Goal: Task Accomplishment & Management: Use online tool/utility

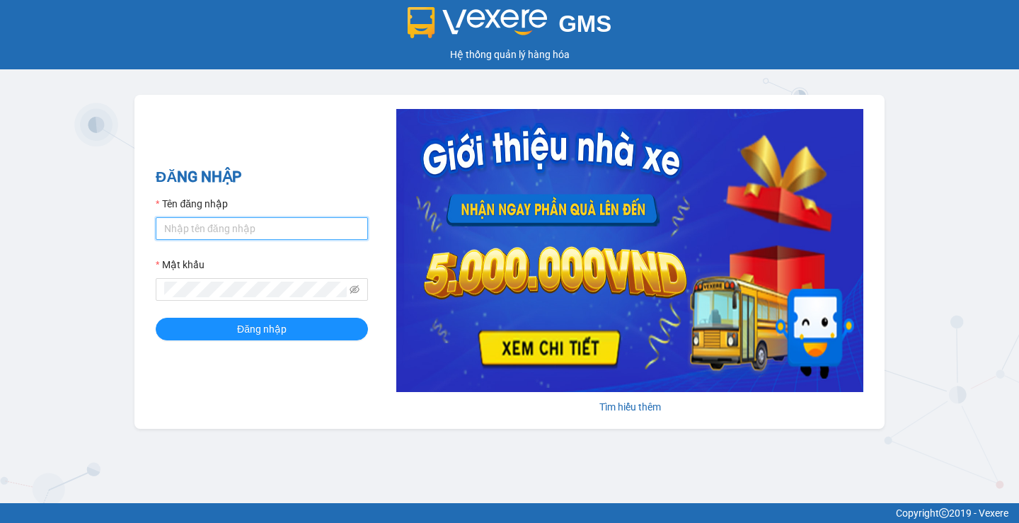
click at [222, 229] on input "Tên đăng nhập" at bounding box center [262, 228] width 212 height 23
type input "haonhn.petrobp"
click at [156, 318] on button "Đăng nhập" at bounding box center [262, 329] width 212 height 23
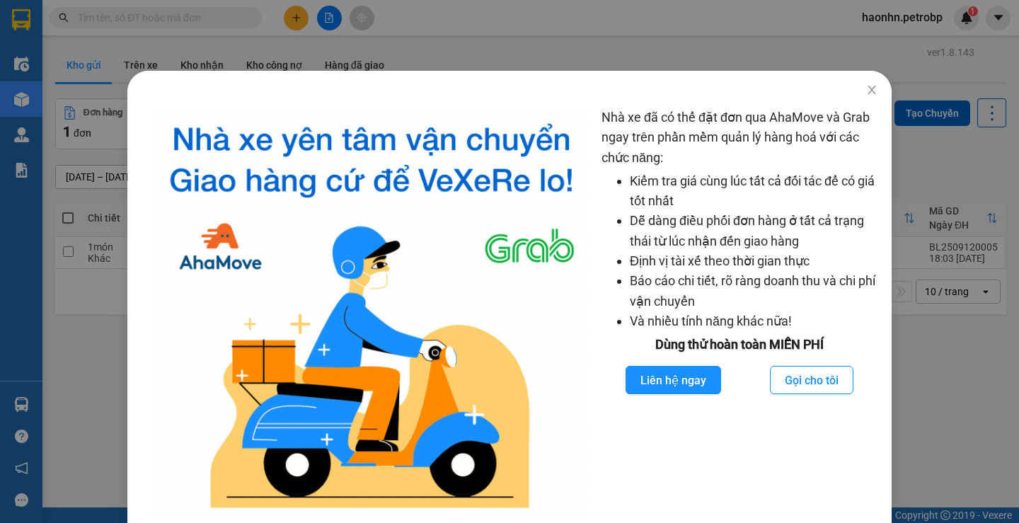
click at [142, 76] on div at bounding box center [509, 82] width 764 height 23
click at [127, 65] on div "Nhà xe đã có thể đặt đơn qua AhaMove và Grab ngay trên phần mềm quản lý hàng ho…" at bounding box center [509, 261] width 1019 height 523
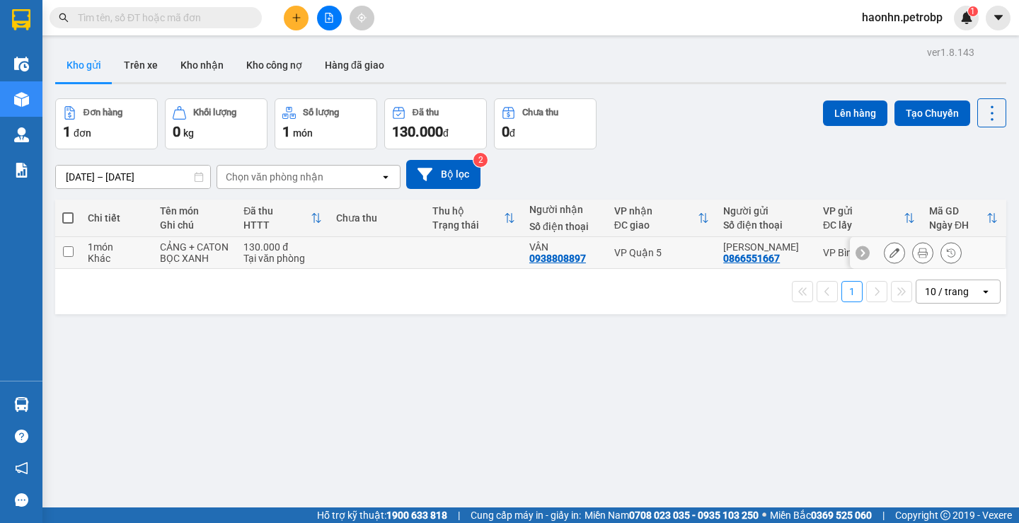
drag, startPoint x: 153, startPoint y: 243, endPoint x: 146, endPoint y: 231, distance: 14.0
click at [153, 242] on tr "1 món Khác CẢNG + CATON BỌC XANH 130.000 đ Tại văn phòng VÂN 0938808897 VP Quận…" at bounding box center [530, 253] width 951 height 32
checkbox input "true"
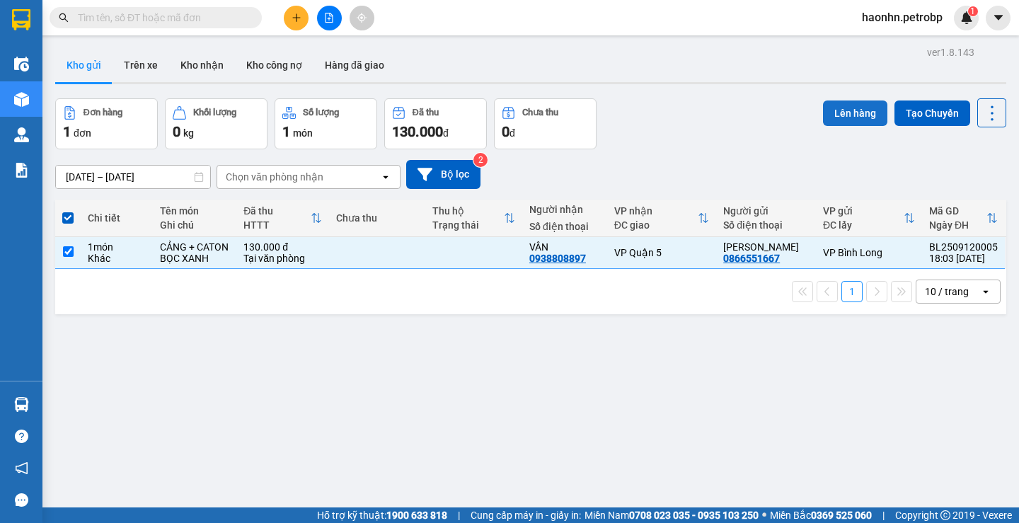
click at [825, 100] on button "Lên hàng" at bounding box center [855, 112] width 64 height 25
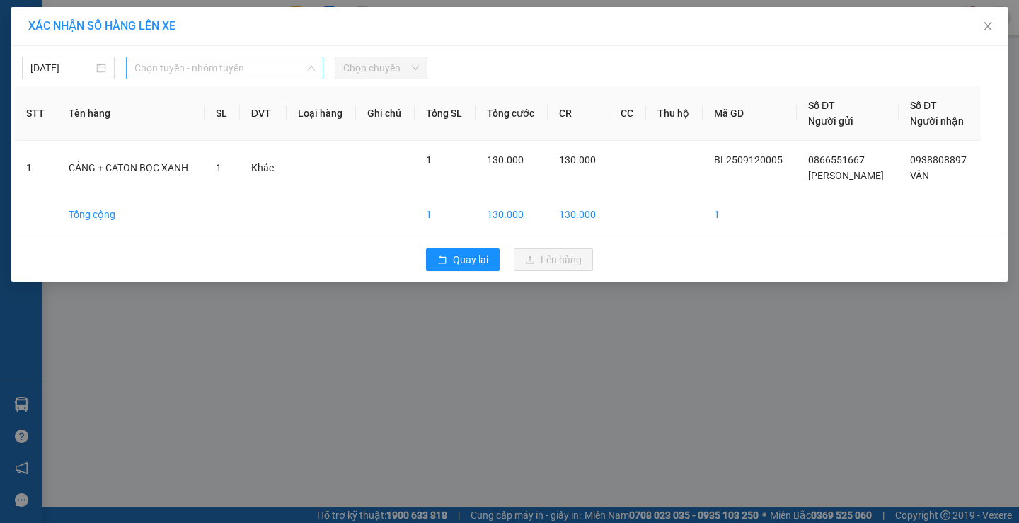
click at [195, 78] on span "Chọn tuyến - nhóm tuyến" at bounding box center [224, 67] width 180 height 21
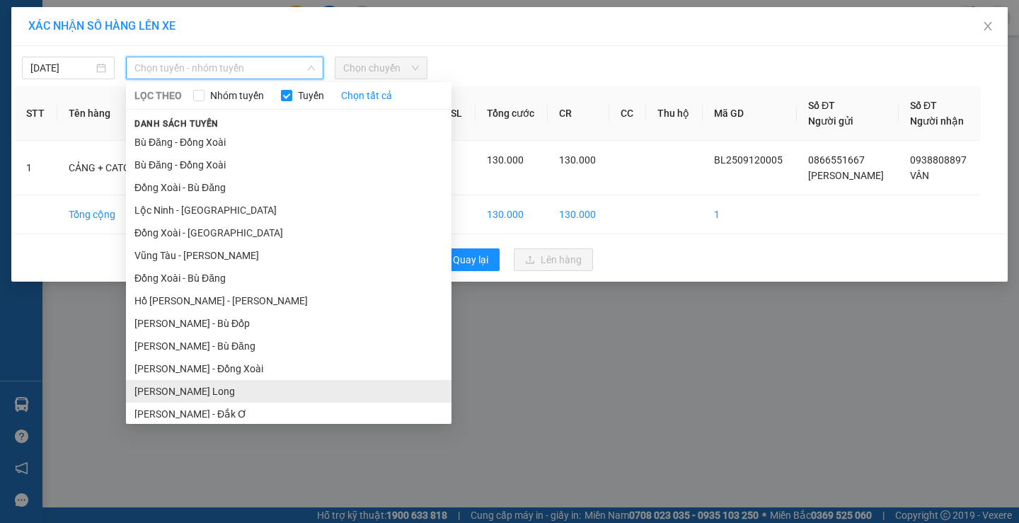
scroll to position [166, 0]
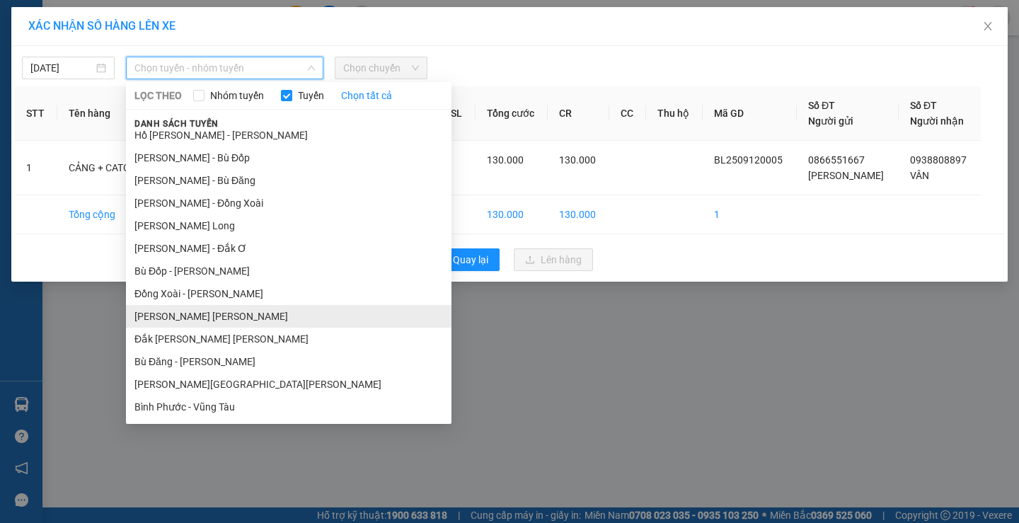
click at [204, 320] on li "Phước Long - Hồ Chí Minh" at bounding box center [288, 316] width 325 height 23
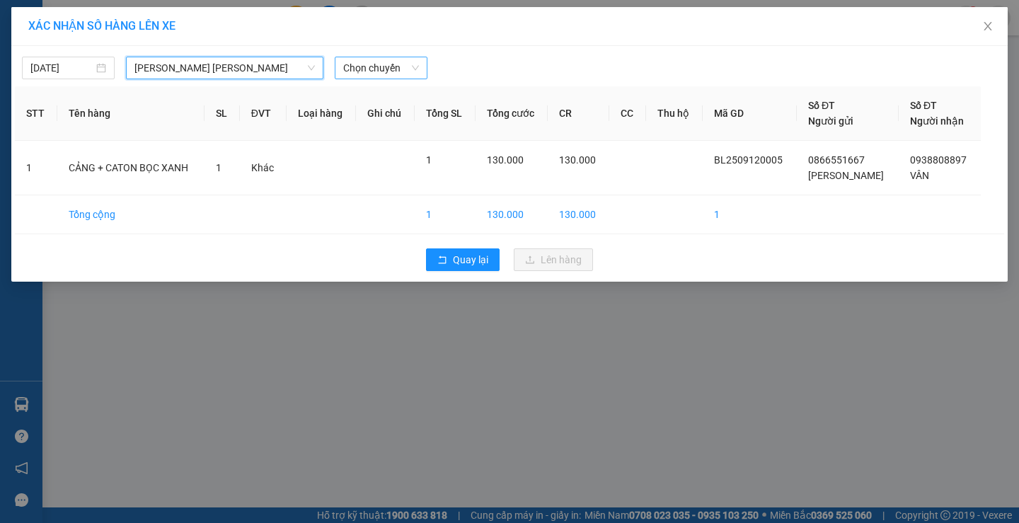
click at [363, 77] on span "Chọn chuyến" at bounding box center [381, 67] width 76 height 21
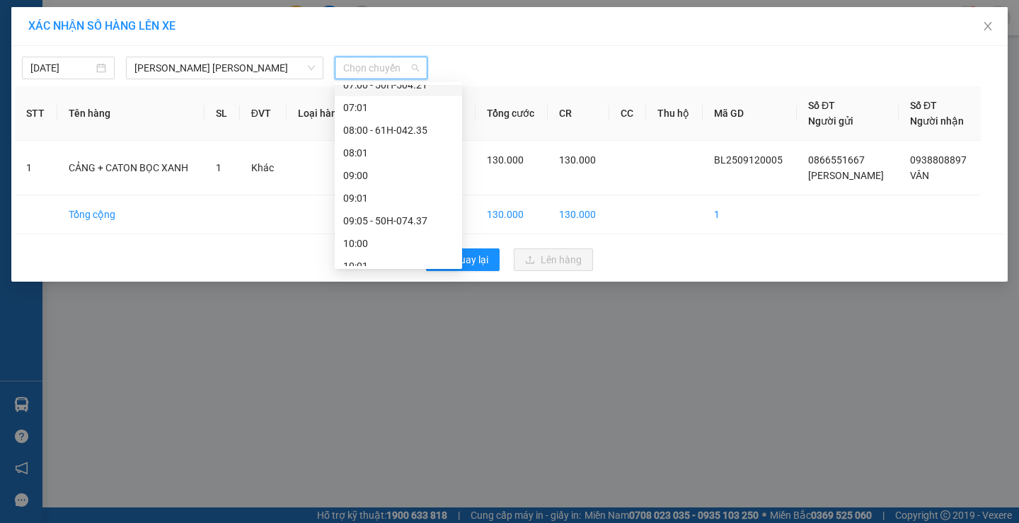
scroll to position [637, 0]
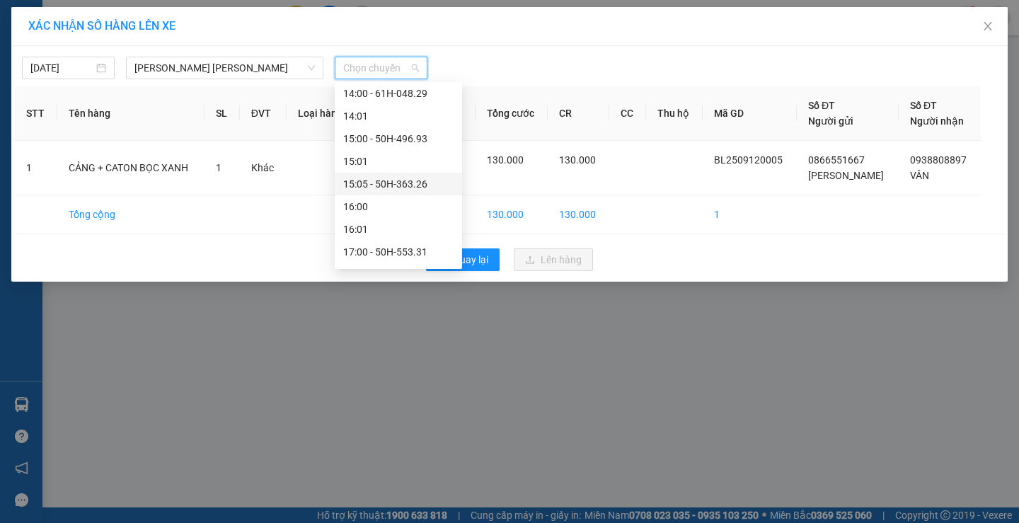
click at [409, 188] on div "15:05 - 50H-363.26" at bounding box center [398, 184] width 110 height 16
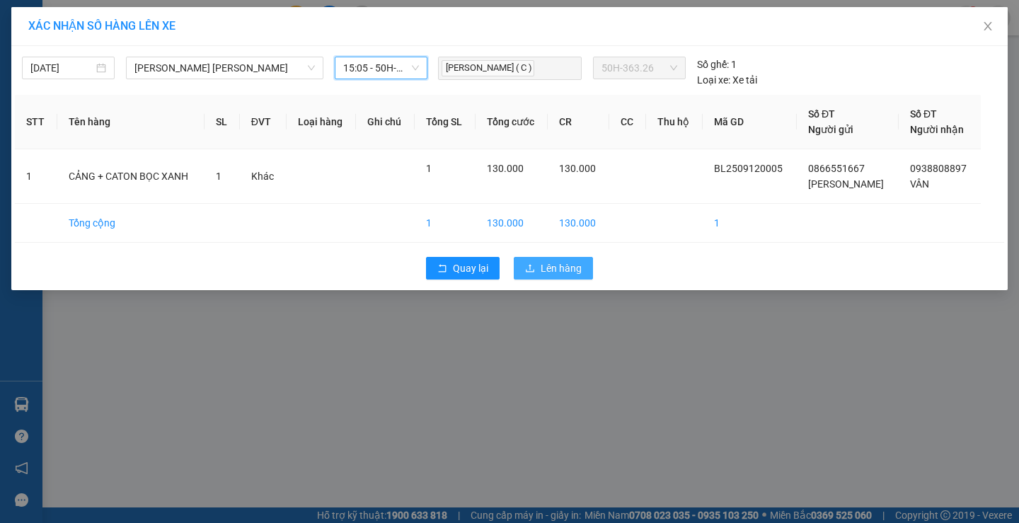
click at [577, 271] on span "Lên hàng" at bounding box center [561, 268] width 41 height 16
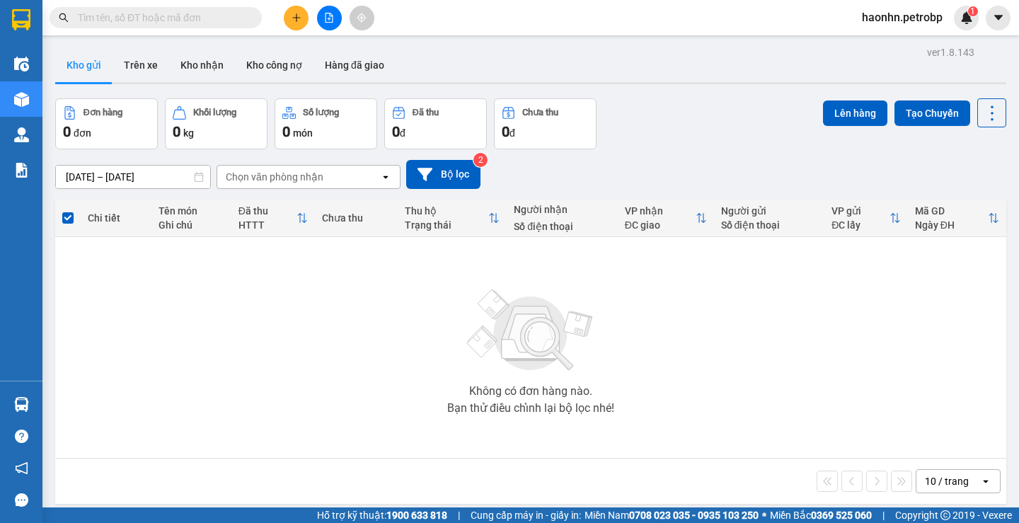
click at [879, 7] on div "haonhn.petrobp 1" at bounding box center [914, 18] width 128 height 25
click at [885, 10] on span "haonhn.petrobp" at bounding box center [901, 17] width 103 height 18
click at [889, 18] on span "haonhn.petrobp" at bounding box center [901, 17] width 103 height 18
click at [884, 26] on span "haonhn.petrobp" at bounding box center [901, 17] width 103 height 18
click at [885, 47] on span "Đăng xuất" at bounding box center [907, 44] width 75 height 16
